Goal: Task Accomplishment & Management: Use online tool/utility

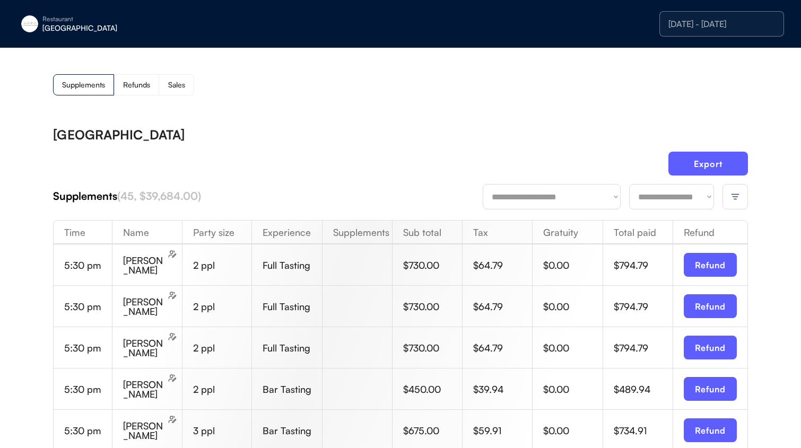
drag, startPoint x: 63, startPoint y: 31, endPoint x: 75, endPoint y: 27, distance: 13.4
click at [63, 31] on div "[GEOGRAPHIC_DATA]" at bounding box center [109, 27] width 134 height 7
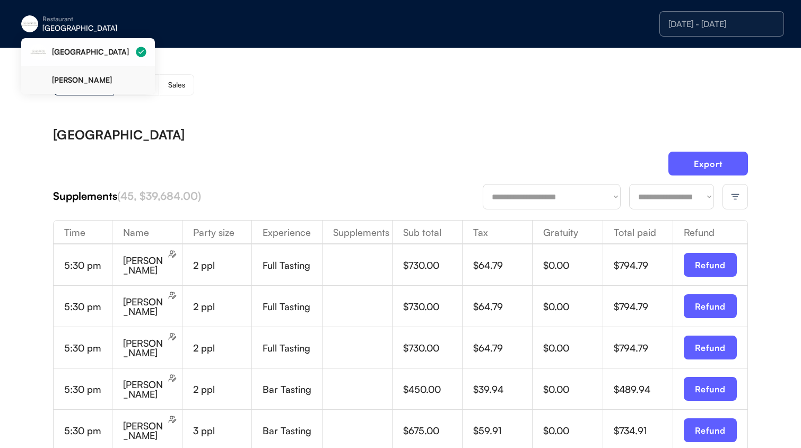
click at [77, 84] on div "[PERSON_NAME]" at bounding box center [88, 80] width 117 height 28
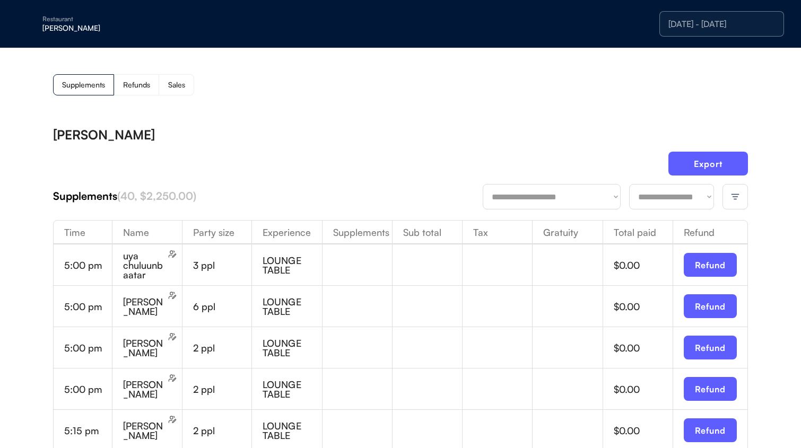
click at [729, 198] on div at bounding box center [735, 196] width 25 height 25
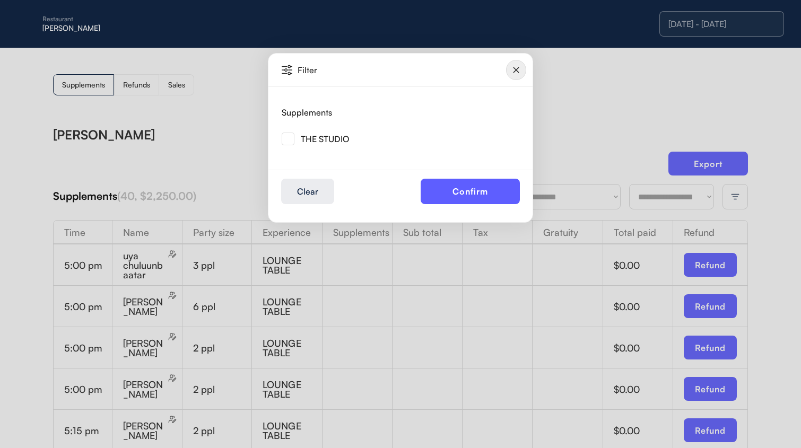
click at [312, 143] on div "THE STUDIO" at bounding box center [325, 139] width 48 height 8
click at [281, 139] on div "Filter Supplements THE STUDIO Clear Confirm" at bounding box center [400, 138] width 265 height 170
click at [289, 140] on img at bounding box center [288, 139] width 13 height 13
click at [448, 194] on button "Confirm" at bounding box center [470, 191] width 99 height 25
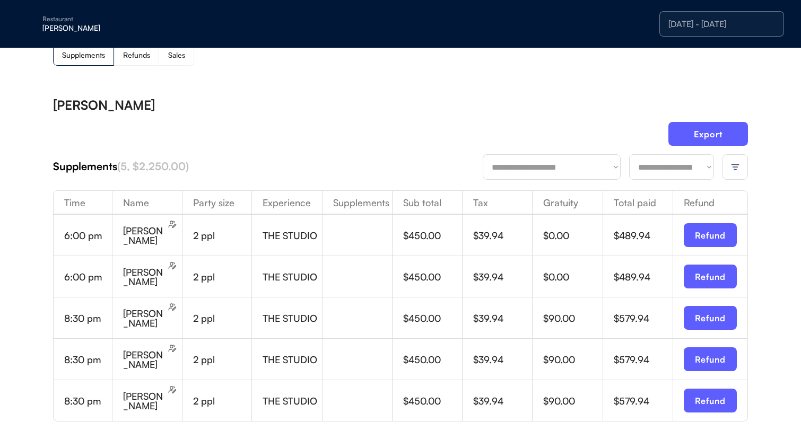
scroll to position [42, 0]
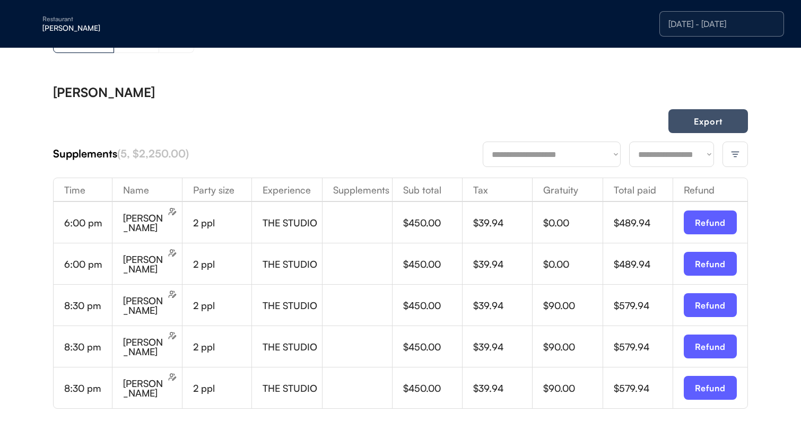
click at [694, 124] on button "Export" at bounding box center [709, 121] width 80 height 24
click at [723, 15] on div "10/09/25 - 10/09/25" at bounding box center [722, 23] width 125 height 25
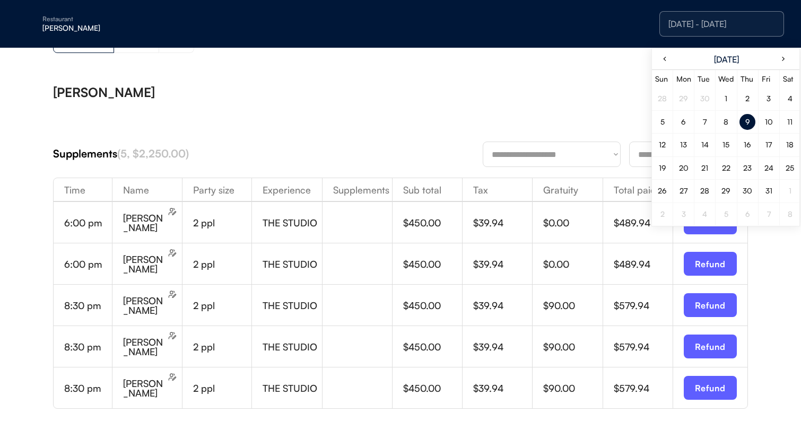
drag, startPoint x: 369, startPoint y: 113, endPoint x: 271, endPoint y: 97, distance: 99.4
click at [367, 112] on div "Export" at bounding box center [400, 125] width 695 height 32
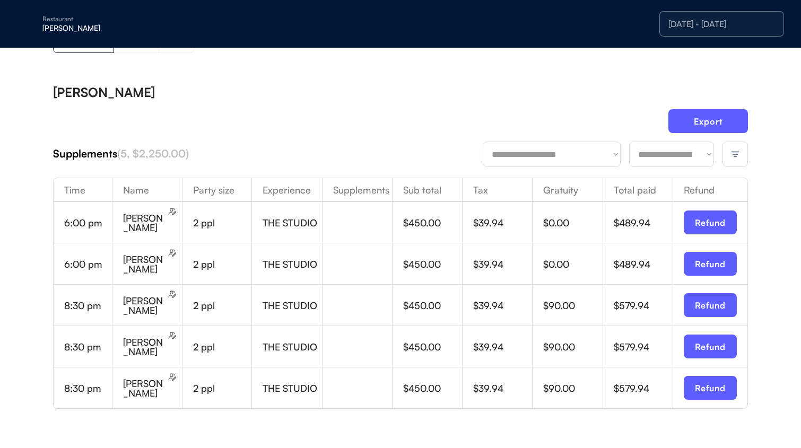
click at [54, 24] on div "[PERSON_NAME]" at bounding box center [109, 27] width 134 height 7
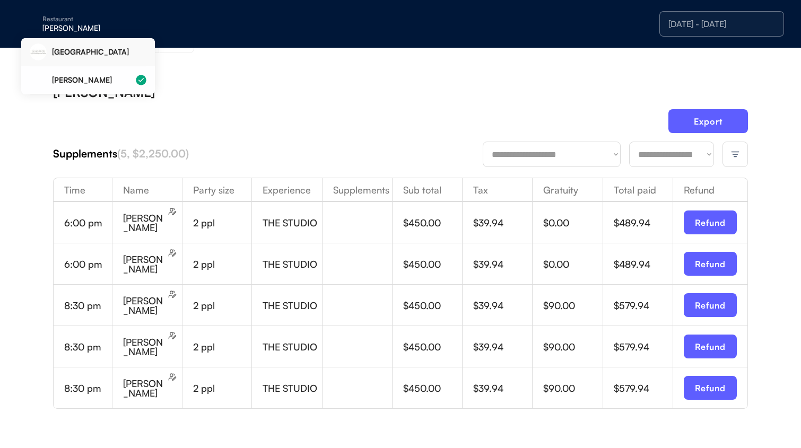
click at [117, 51] on div "Eleven Madison Park" at bounding box center [99, 51] width 94 height 7
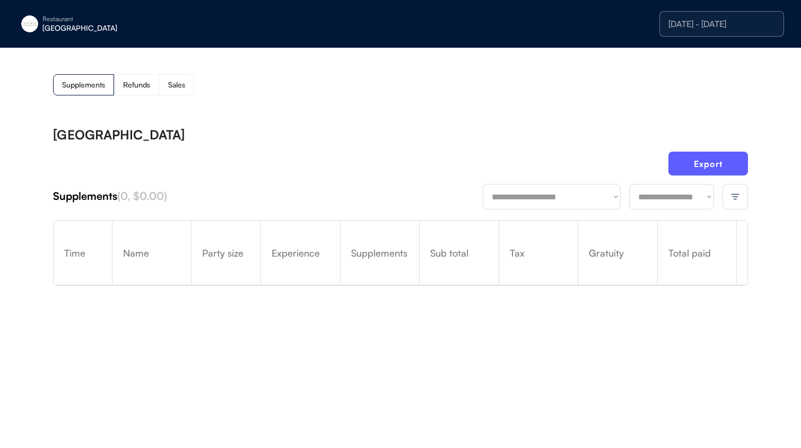
click at [738, 200] on img at bounding box center [736, 197] width 10 height 10
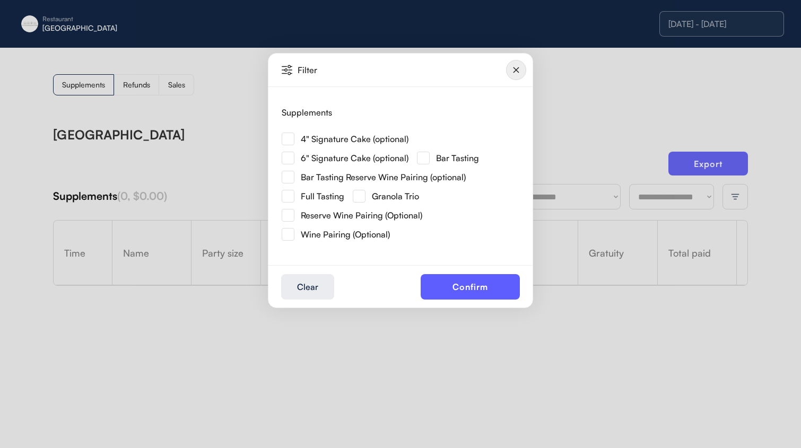
click at [525, 70] on img at bounding box center [516, 70] width 20 height 20
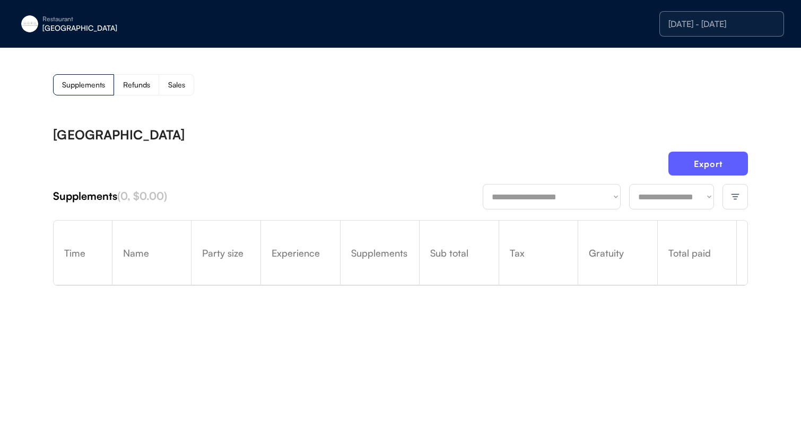
click at [699, 25] on div "10/09/25 - 10/09/25" at bounding box center [722, 24] width 107 height 8
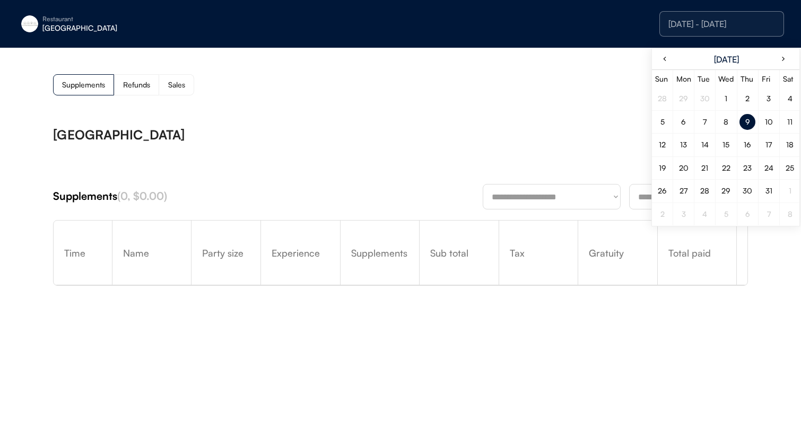
click at [754, 120] on div "9" at bounding box center [748, 122] width 16 height 16
click at [525, 140] on div "Eleven Madison Park" at bounding box center [400, 134] width 695 height 13
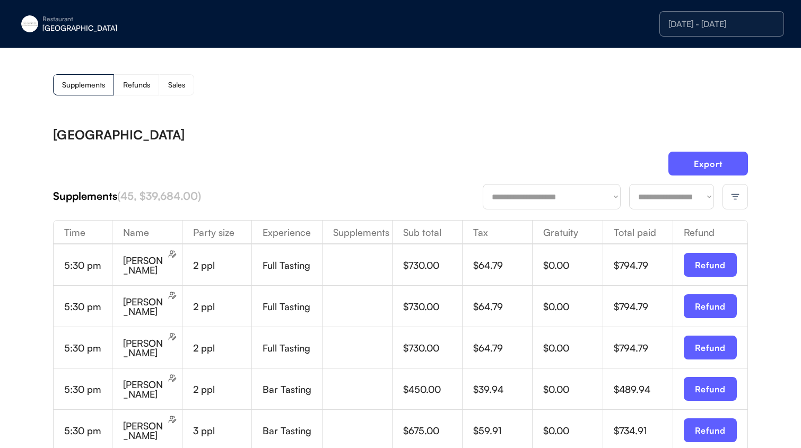
drag, startPoint x: 513, startPoint y: 115, endPoint x: 375, endPoint y: 41, distance: 156.9
click at [689, 158] on button "Export" at bounding box center [709, 164] width 80 height 24
click at [563, 128] on div "Eleven Madison Park" at bounding box center [400, 134] width 695 height 13
